Goal: Information Seeking & Learning: Find contact information

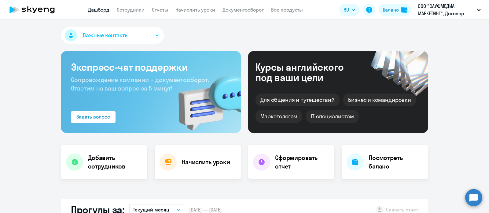
select select "30"
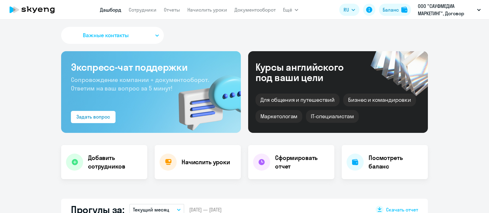
select select "30"
click at [139, 11] on link "Сотрудники" at bounding box center [143, 10] width 28 height 6
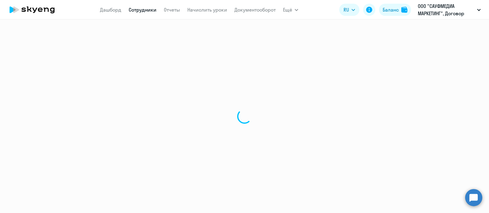
select select "30"
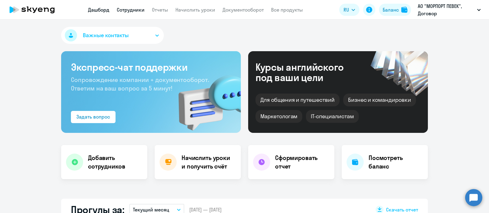
click at [135, 12] on link "Сотрудники" at bounding box center [131, 10] width 28 height 6
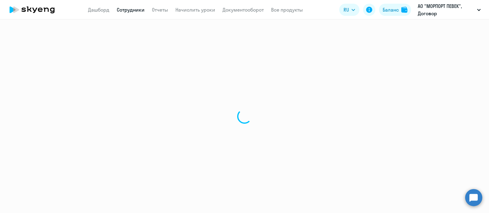
select select "30"
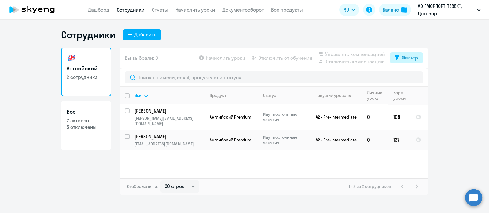
click at [410, 59] on div "Фильтр" at bounding box center [409, 57] width 16 height 7
click at [412, 75] on span at bounding box center [412, 78] width 10 height 6
click at [407, 77] on input "checkbox" at bounding box center [407, 77] width 0 height 0
checkbox input "true"
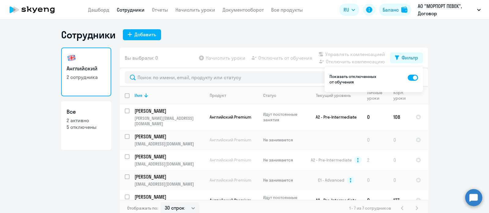
scroll to position [3, 0]
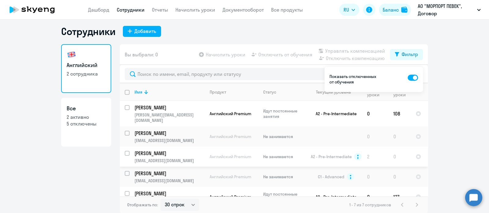
click at [160, 150] on p "[PERSON_NAME]" at bounding box center [168, 153] width 69 height 7
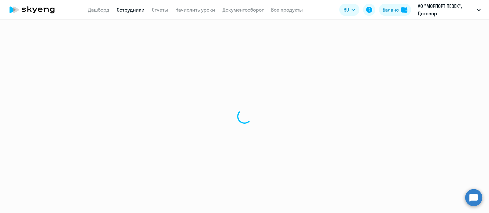
select select "english"
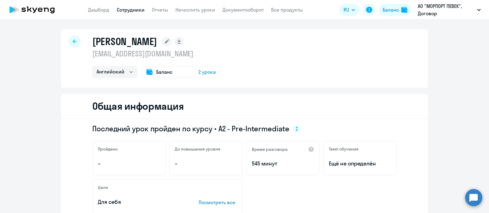
click at [73, 41] on icon at bounding box center [75, 41] width 4 height 4
select select "30"
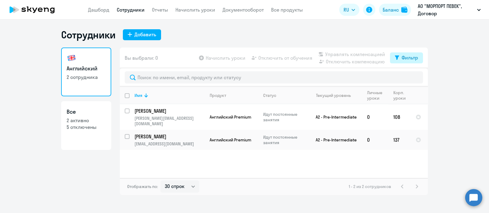
click at [409, 60] on div "Фильтр" at bounding box center [409, 57] width 16 height 7
click at [412, 77] on span at bounding box center [412, 78] width 10 height 6
click at [407, 77] on input "checkbox" at bounding box center [407, 77] width 0 height 0
checkbox input "true"
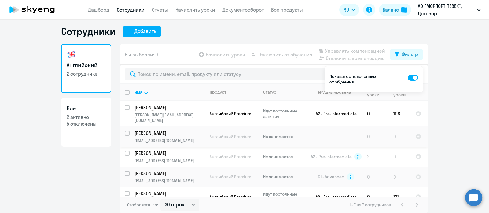
click at [163, 130] on p "[PERSON_NAME]" at bounding box center [168, 133] width 69 height 7
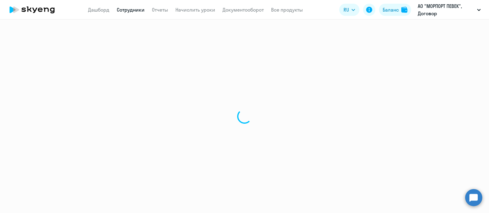
select select "english"
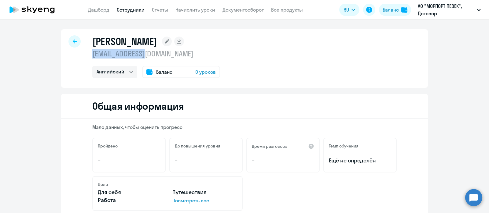
drag, startPoint x: 146, startPoint y: 54, endPoint x: 90, endPoint y: 50, distance: 56.0
click at [92, 50] on p "[EMAIL_ADDRESS][DOMAIN_NAME]" at bounding box center [156, 54] width 128 height 10
copy p "[EMAIL_ADDRESS][DOMAIN_NAME]"
click at [73, 43] on icon at bounding box center [75, 41] width 4 height 4
select select "30"
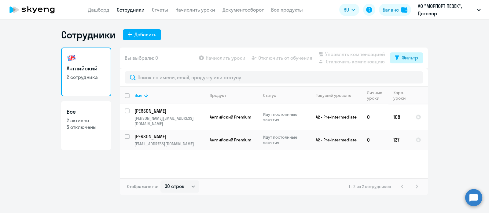
click at [398, 58] on button "Фильтр" at bounding box center [406, 58] width 33 height 11
click at [413, 76] on span at bounding box center [412, 78] width 10 height 6
click at [407, 77] on input "checkbox" at bounding box center [407, 77] width 0 height 0
checkbox input "true"
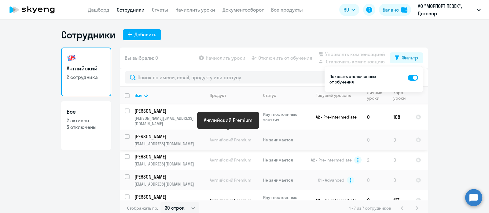
scroll to position [38, 0]
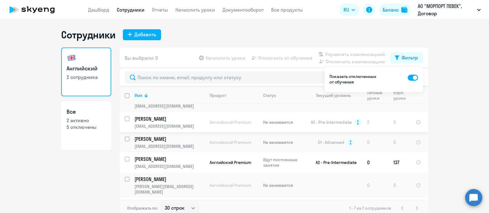
click at [125, 117] on input "select row 14266553" at bounding box center [131, 123] width 12 height 12
checkbox input "true"
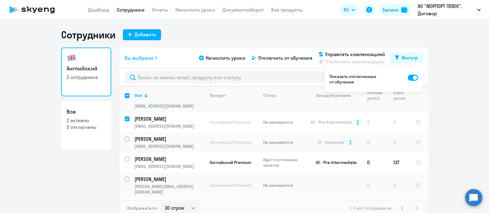
click at [413, 76] on span at bounding box center [412, 78] width 10 height 6
click at [407, 77] on input "checkbox" at bounding box center [407, 77] width 0 height 0
checkbox input "false"
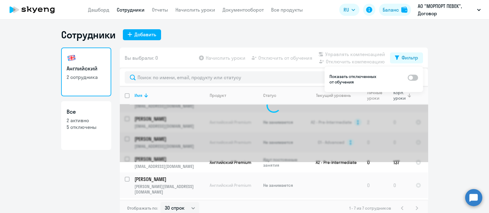
scroll to position [0, 0]
